Goal: Find specific page/section: Find specific page/section

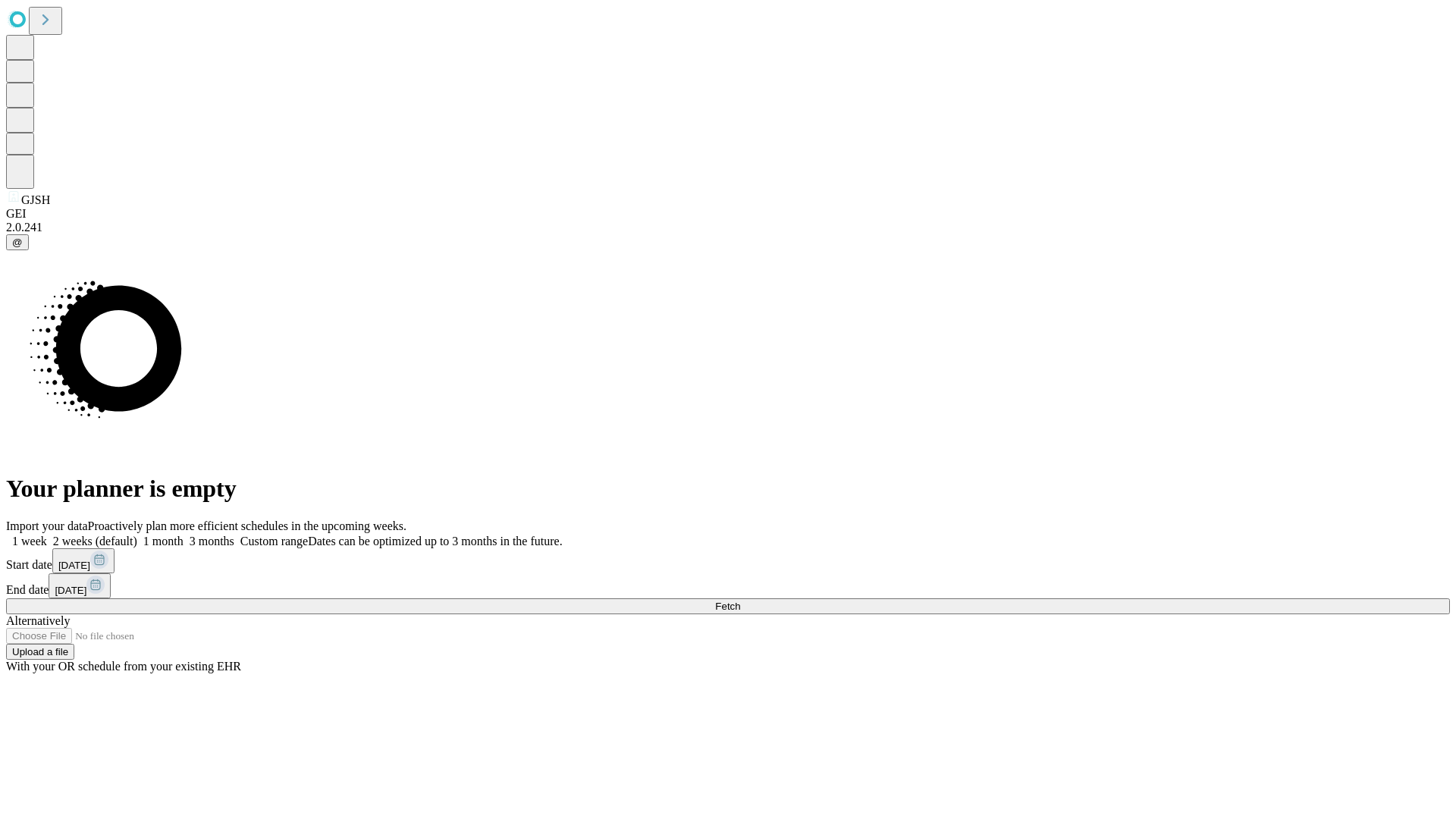
click at [740, 600] on span "Fetch" at bounding box center [728, 606] width 25 height 11
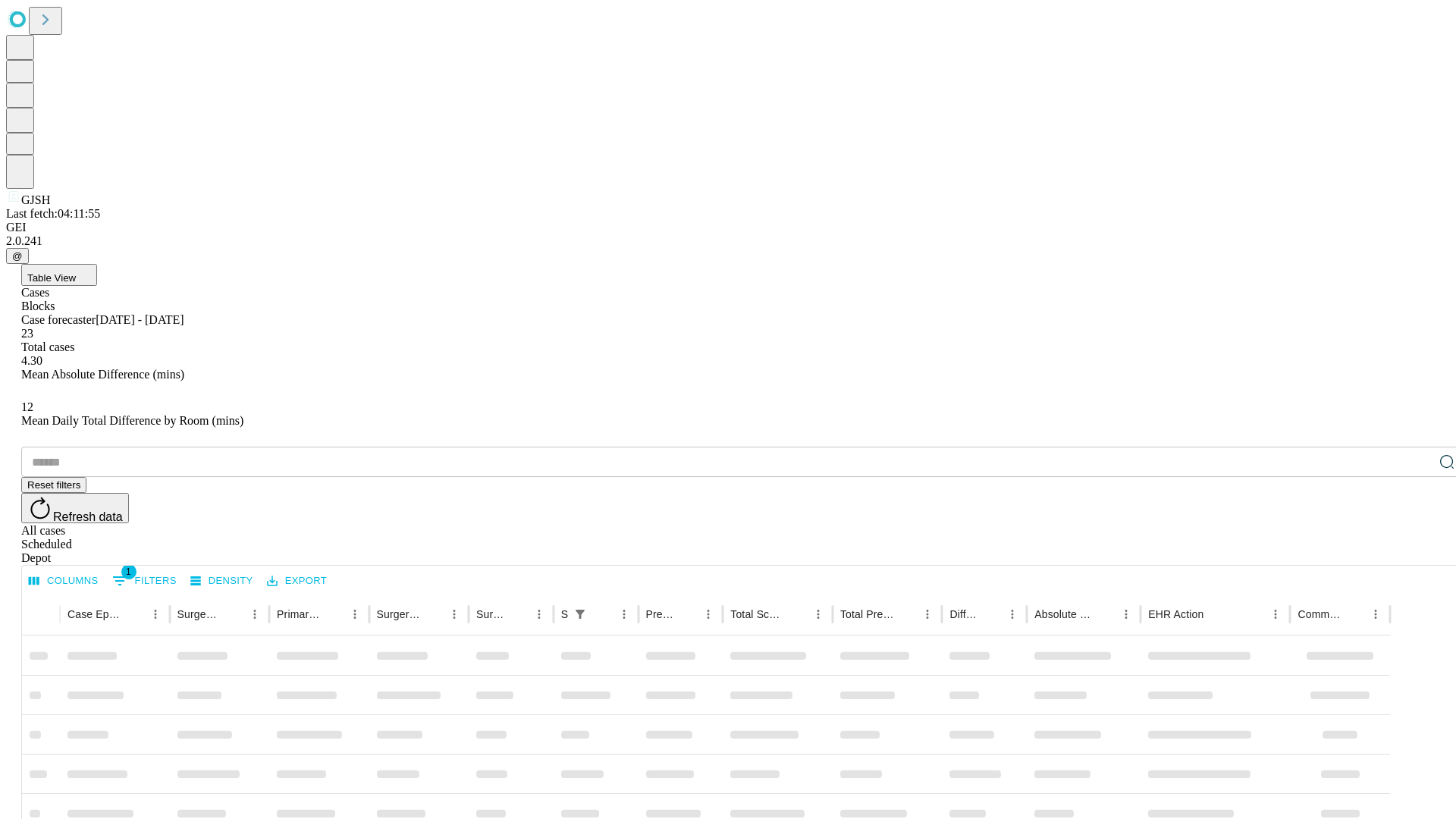
click at [1417, 551] on div "Depot" at bounding box center [743, 558] width 1444 height 13
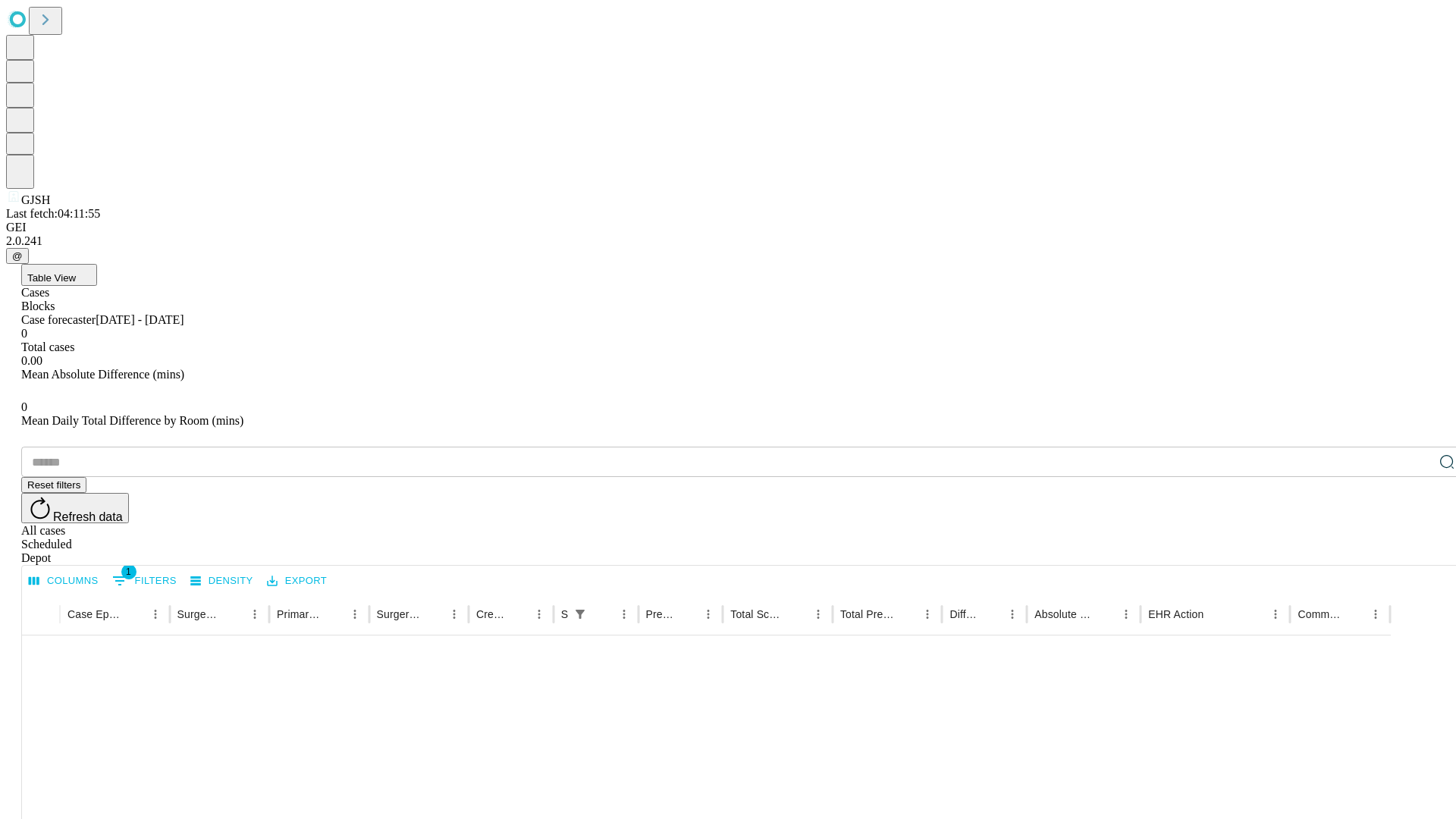
click at [1293, 523] on div "All cases" at bounding box center [743, 530] width 1444 height 13
